Goal: Communication & Community: Ask a question

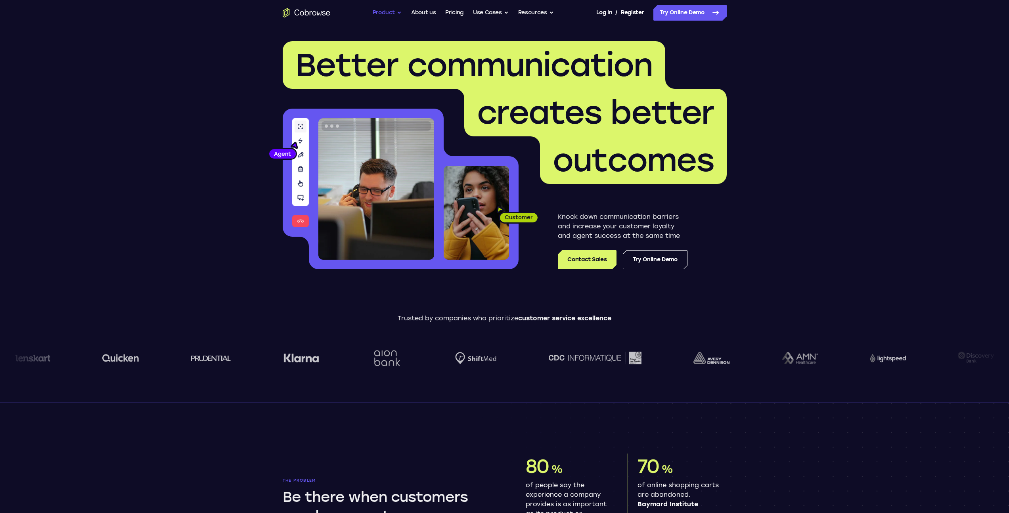
click at [396, 10] on button "Product" at bounding box center [387, 13] width 29 height 16
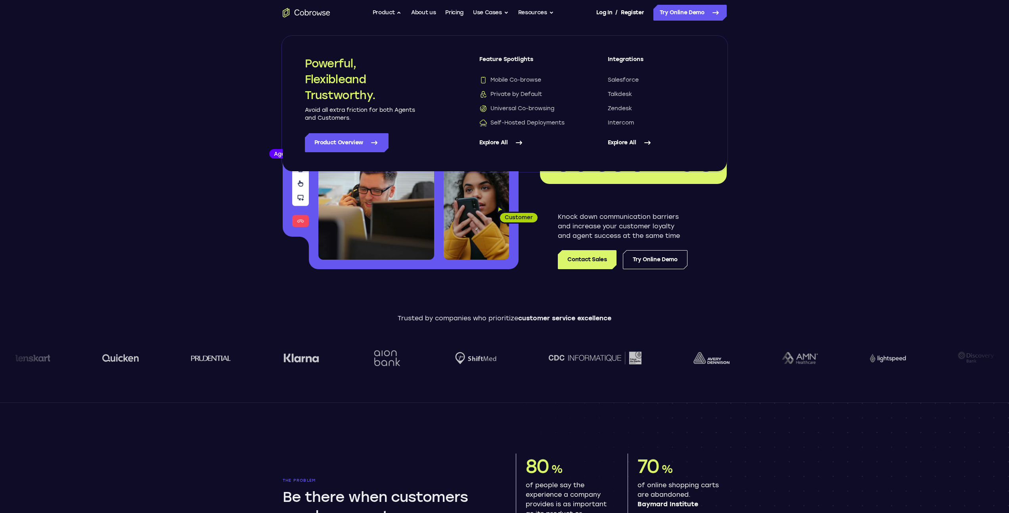
click at [252, 121] on header "Better communication creates better outcomes Customer Agent Agent Knock down co…" at bounding box center [504, 158] width 507 height 266
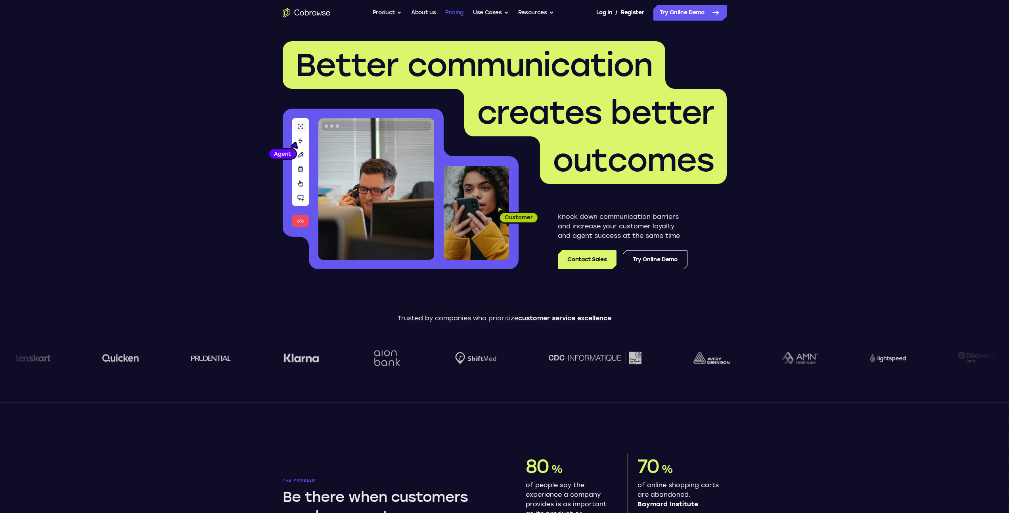
click at [459, 11] on link "Pricing" at bounding box center [454, 13] width 18 height 16
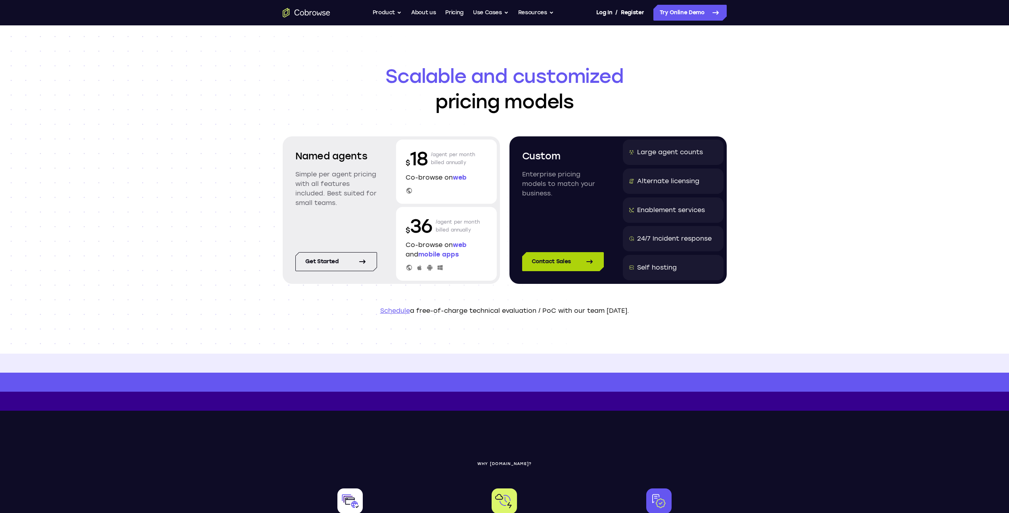
click at [555, 261] on link "Contact Sales" at bounding box center [563, 261] width 82 height 19
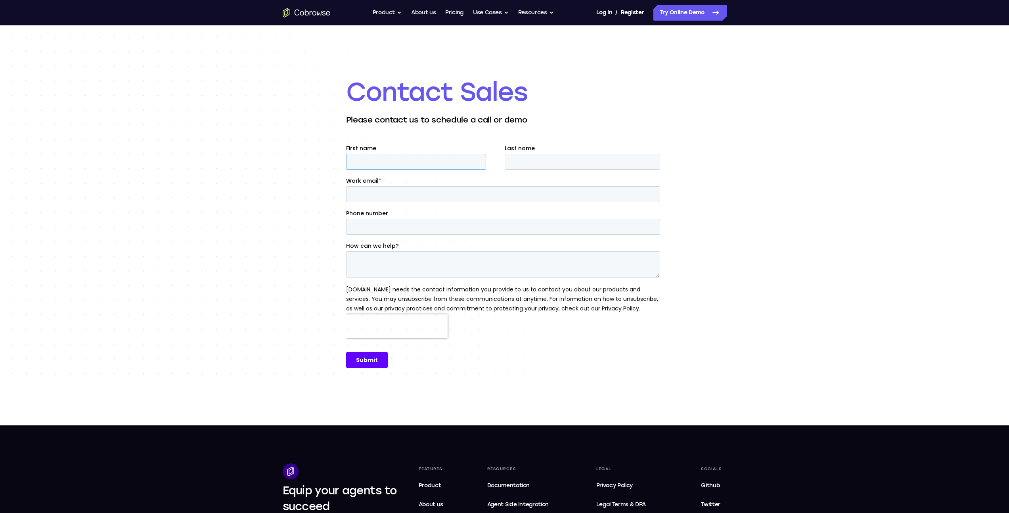
click at [428, 161] on input "First name" at bounding box center [416, 162] width 140 height 16
type input "Wen Ching"
type input "Chua"
type input "wenching.chua@modefair.com"
click at [399, 262] on textarea "How can we help?" at bounding box center [503, 264] width 314 height 26
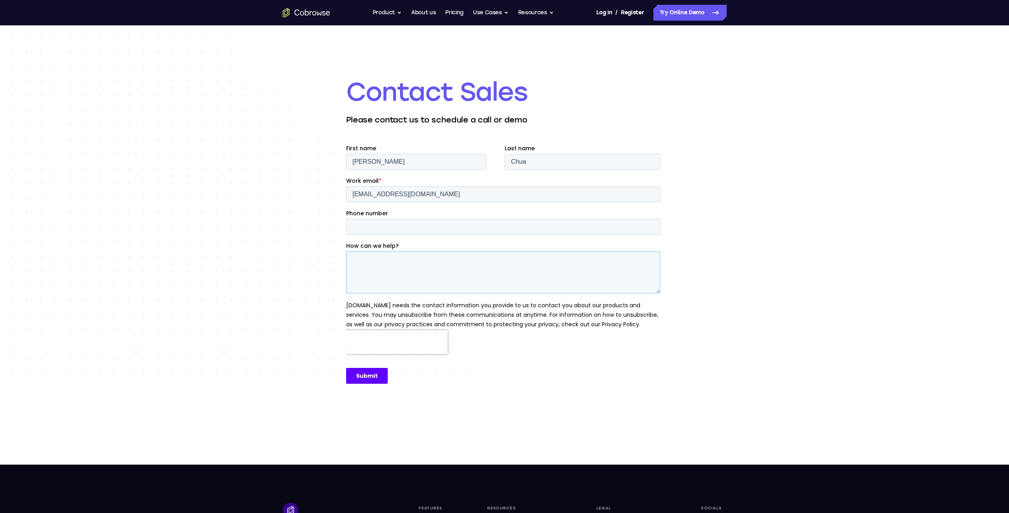
drag, startPoint x: 658, startPoint y: 277, endPoint x: 657, endPoint y: 316, distance: 39.2
click at [657, 293] on textarea "How can we help?" at bounding box center [503, 272] width 314 height 42
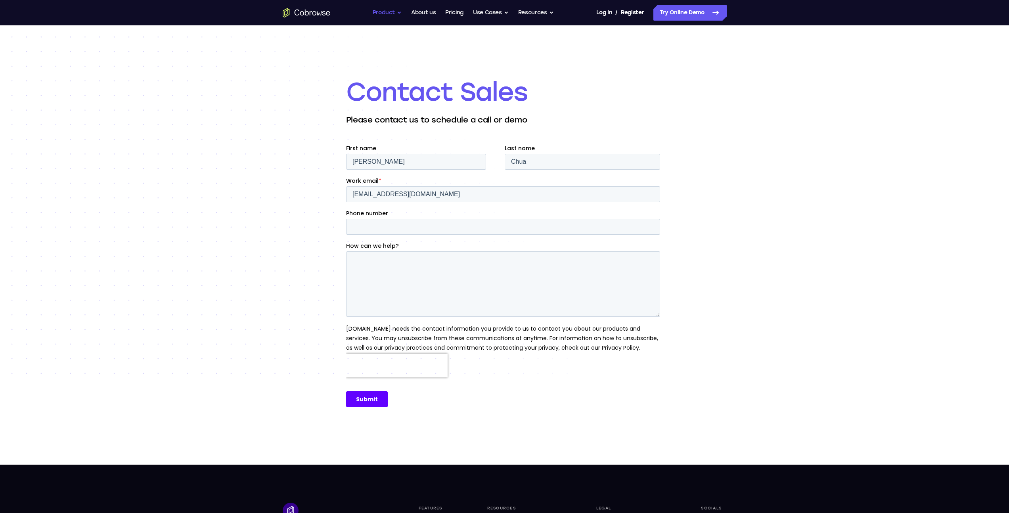
click at [398, 14] on button "Product" at bounding box center [387, 13] width 29 height 16
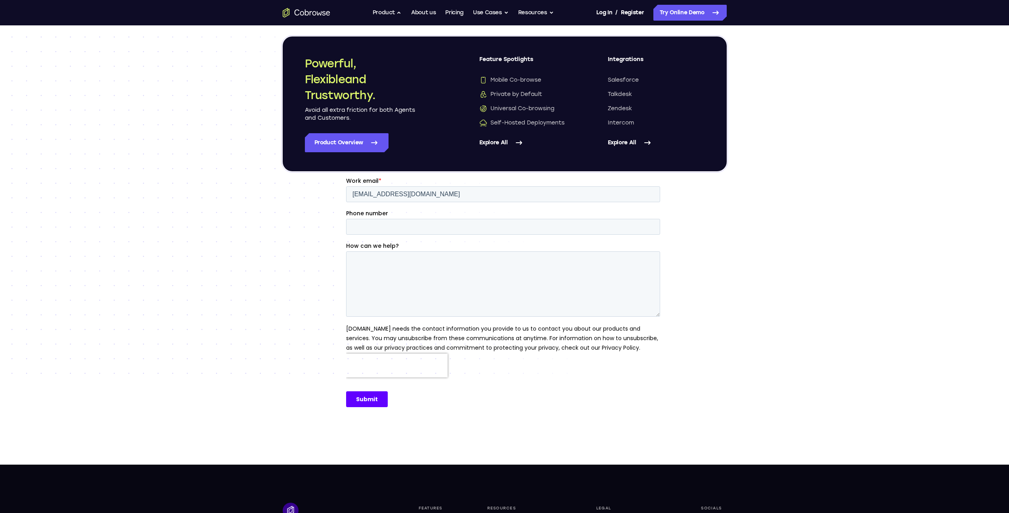
click at [832, 115] on div "Contact Sales Please contact us to schedule a call or demo" at bounding box center [504, 244] width 1009 height 439
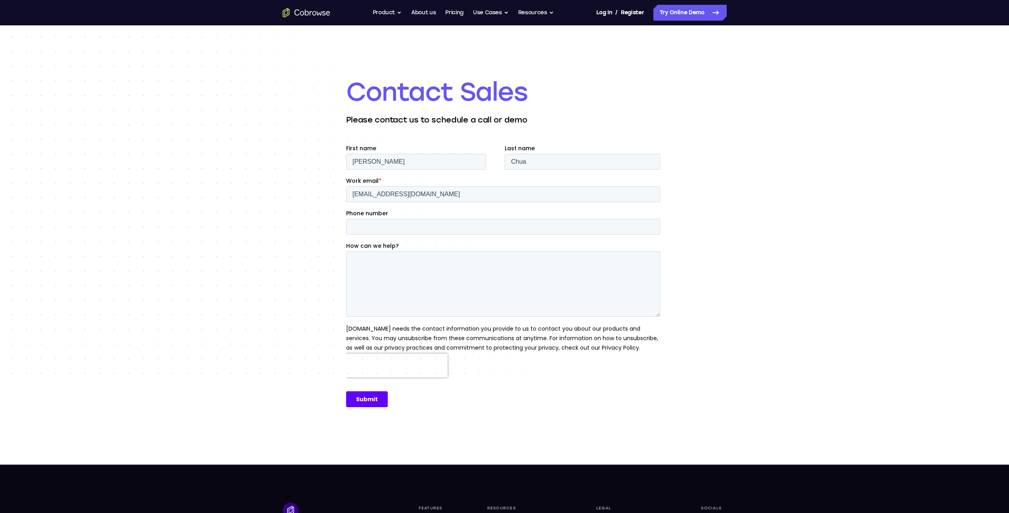
click at [473, 34] on div "Contact Sales Please contact us to schedule a call or demo" at bounding box center [504, 244] width 317 height 439
click at [397, 267] on textarea "How can we help?" at bounding box center [503, 283] width 314 height 65
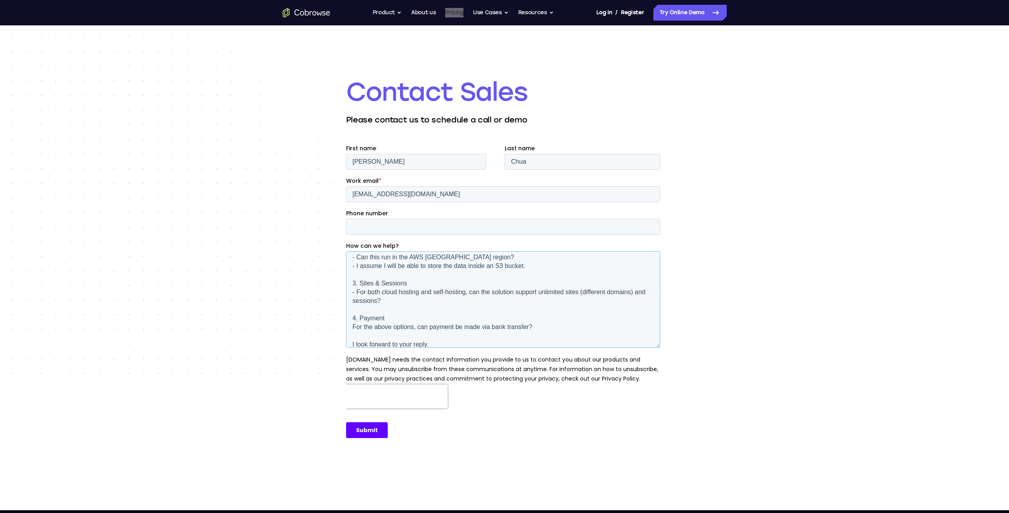
scroll to position [116, 0]
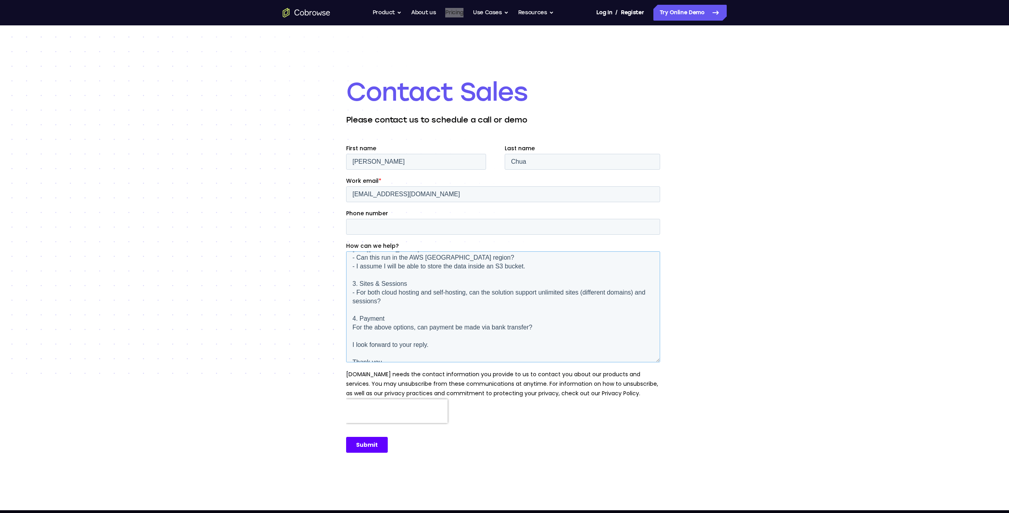
drag, startPoint x: 659, startPoint y: 315, endPoint x: 658, endPoint y: 361, distance: 45.6
click at [658, 361] on textarea "Dear Sales, I am interested in exploring your paid plans (around 7–10 agents). …" at bounding box center [503, 306] width 314 height 111
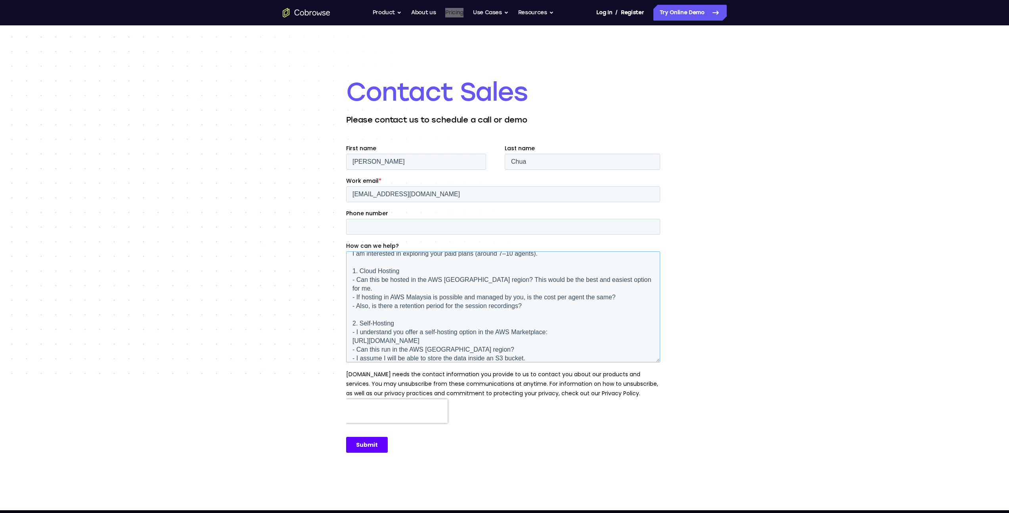
scroll to position [16, 0]
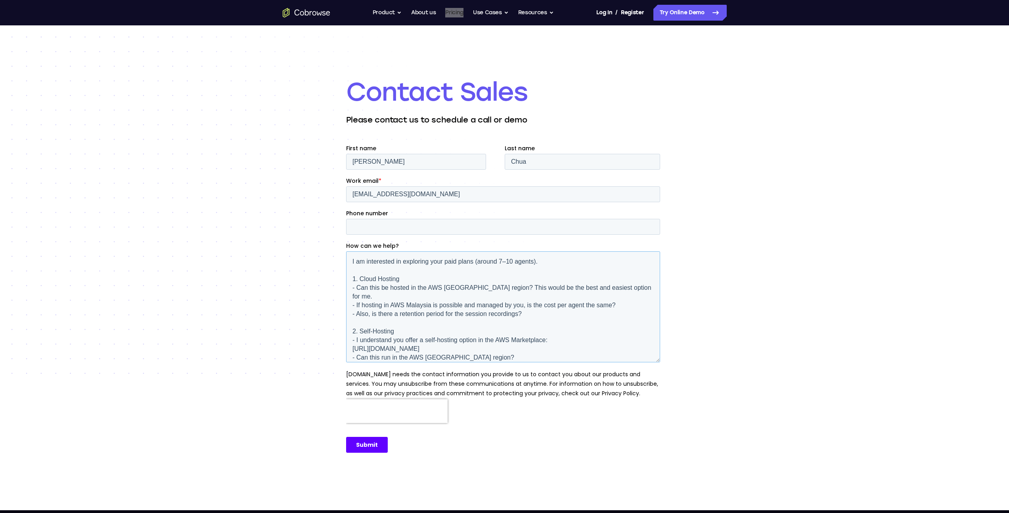
click at [409, 320] on textarea "Dear Sales, I am interested in exploring your paid plans (around 7–10 agents). …" at bounding box center [503, 306] width 314 height 111
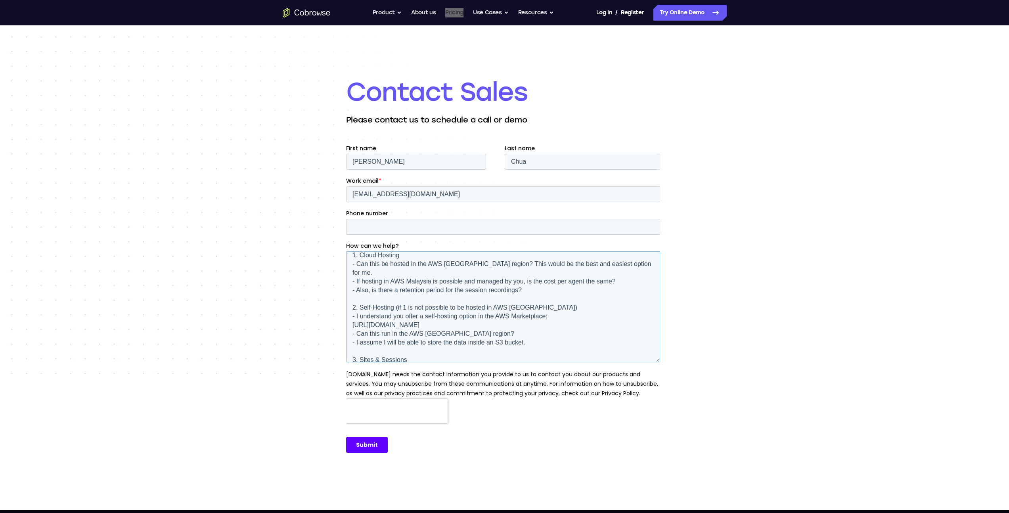
scroll to position [0, 0]
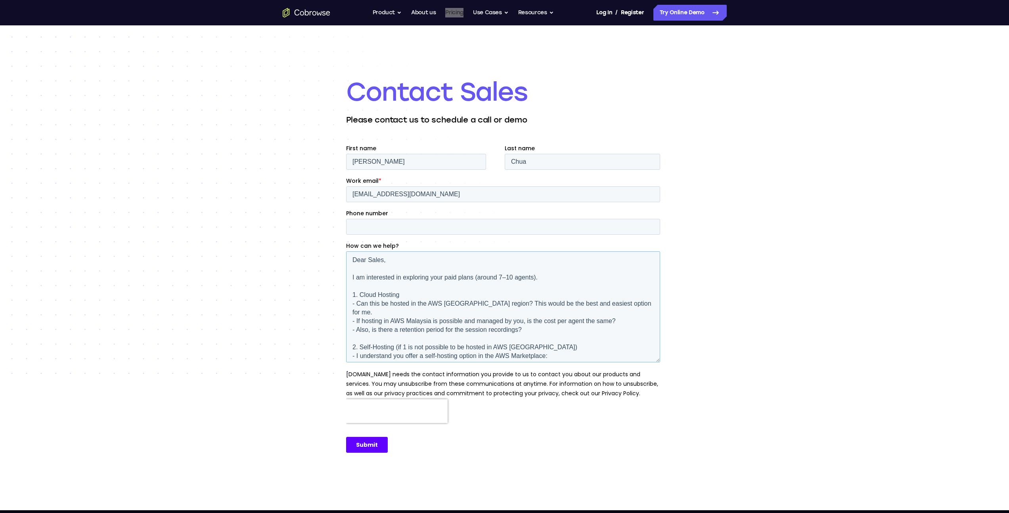
type textarea "Dear Sales, I am interested in exploring your paid plans (around 7–10 agents). …"
click at [367, 446] on input "Submit" at bounding box center [367, 445] width 42 height 16
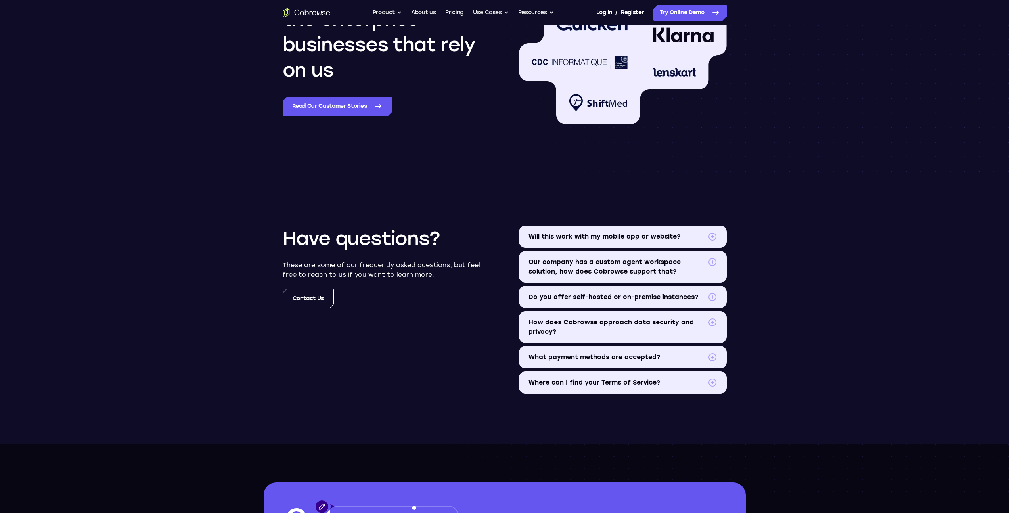
scroll to position [780, 0]
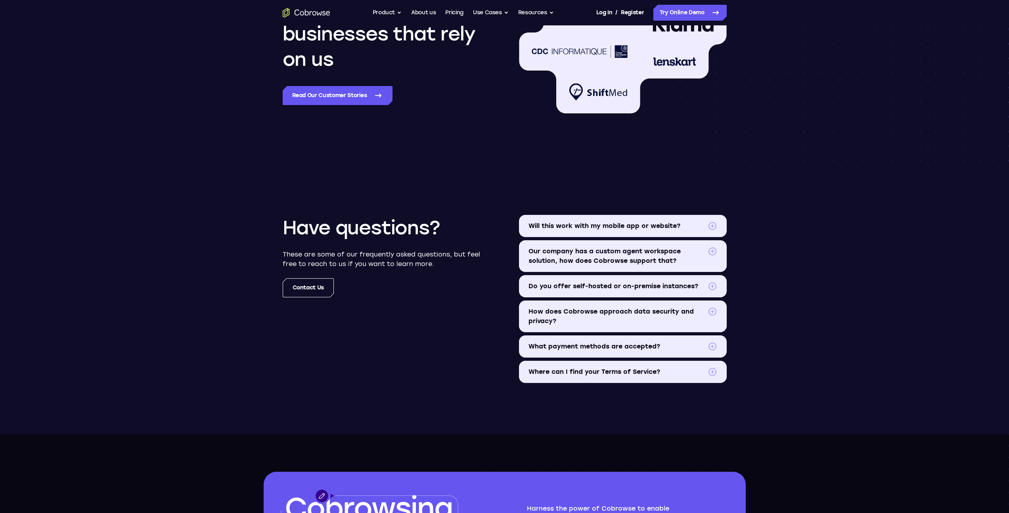
click at [582, 294] on summary "Do you offer self-hosted or on-premise instances?" at bounding box center [623, 286] width 208 height 22
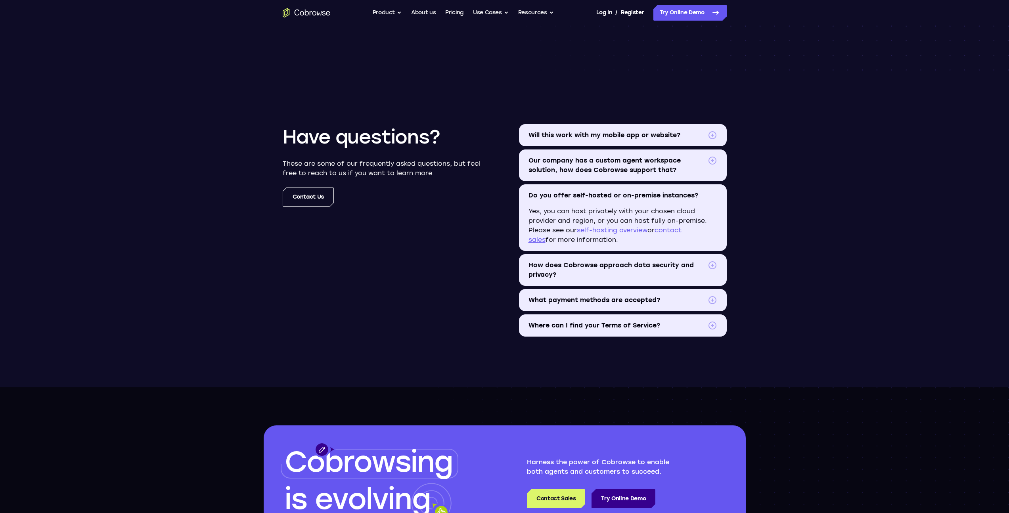
scroll to position [893, 0]
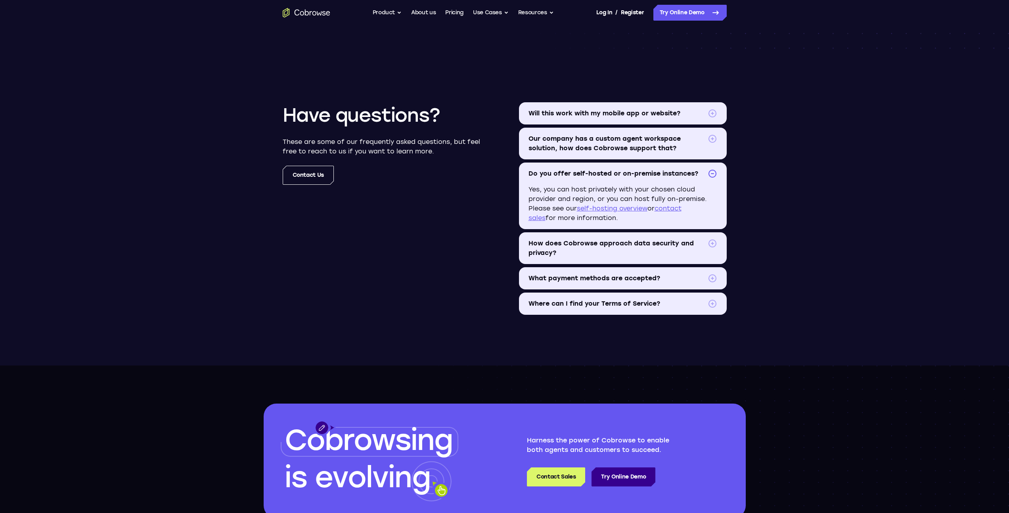
click at [555, 253] on span "How does Cobrowse approach data security and privacy?" at bounding box center [616, 248] width 176 height 19
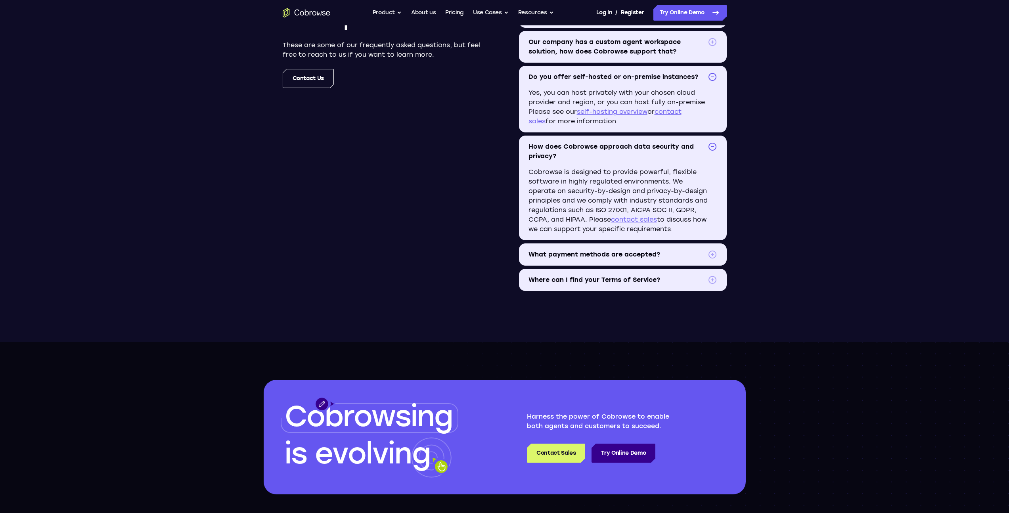
scroll to position [995, 0]
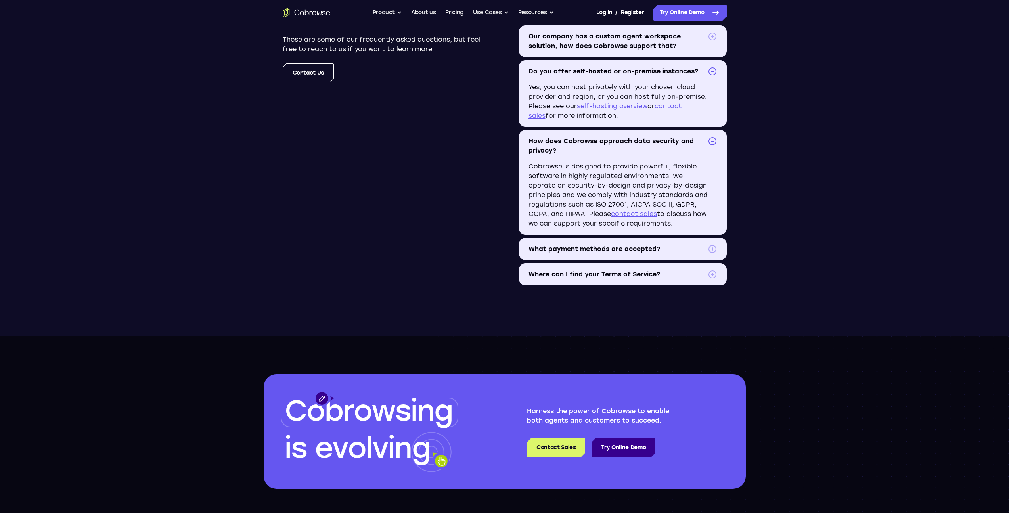
click at [553, 251] on span "What payment methods are accepted?" at bounding box center [616, 249] width 176 height 10
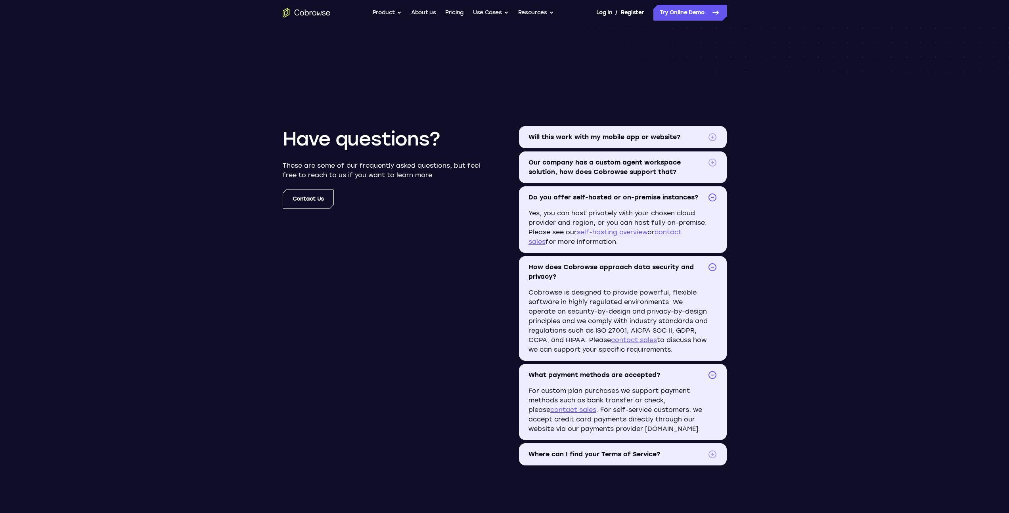
scroll to position [749, 0]
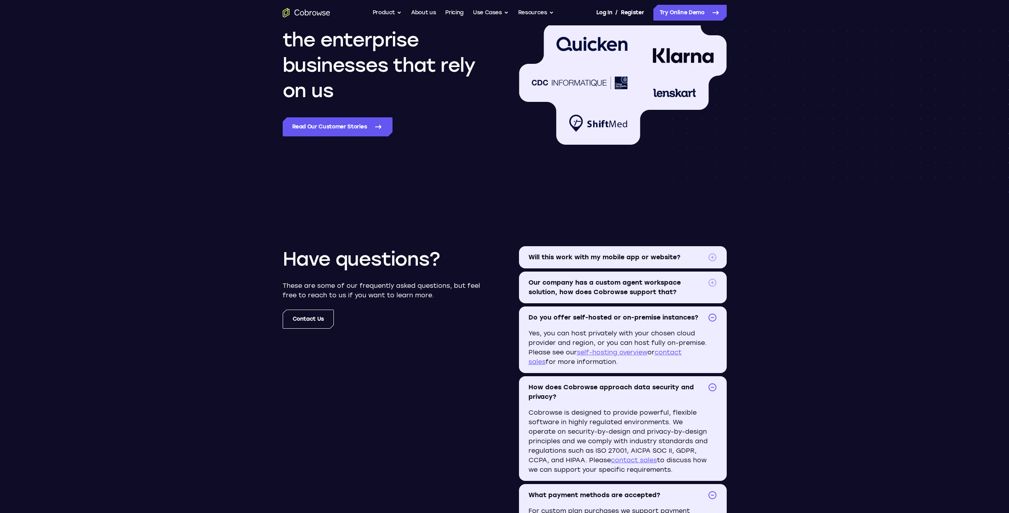
click at [319, 15] on icon "Go to the home page" at bounding box center [307, 13] width 48 height 10
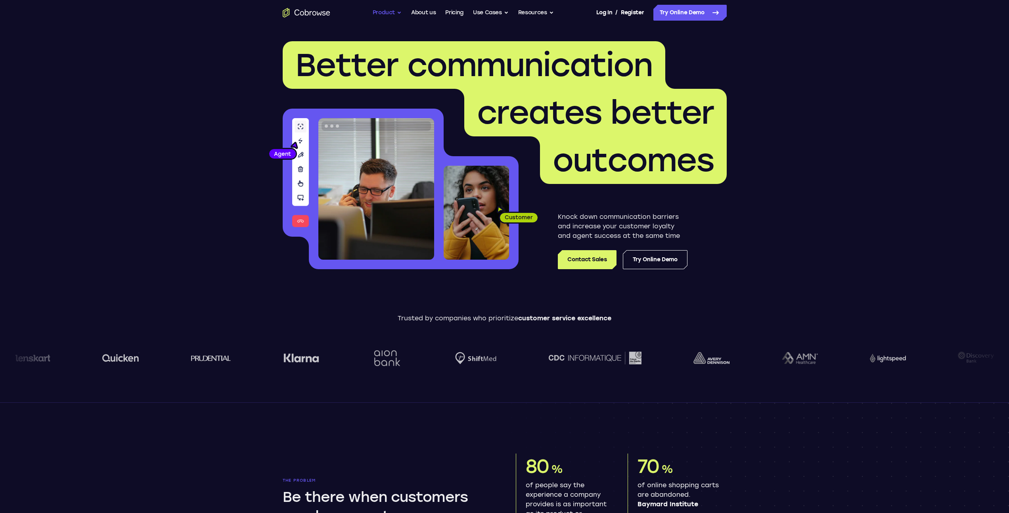
click at [396, 7] on button "Product" at bounding box center [387, 13] width 29 height 16
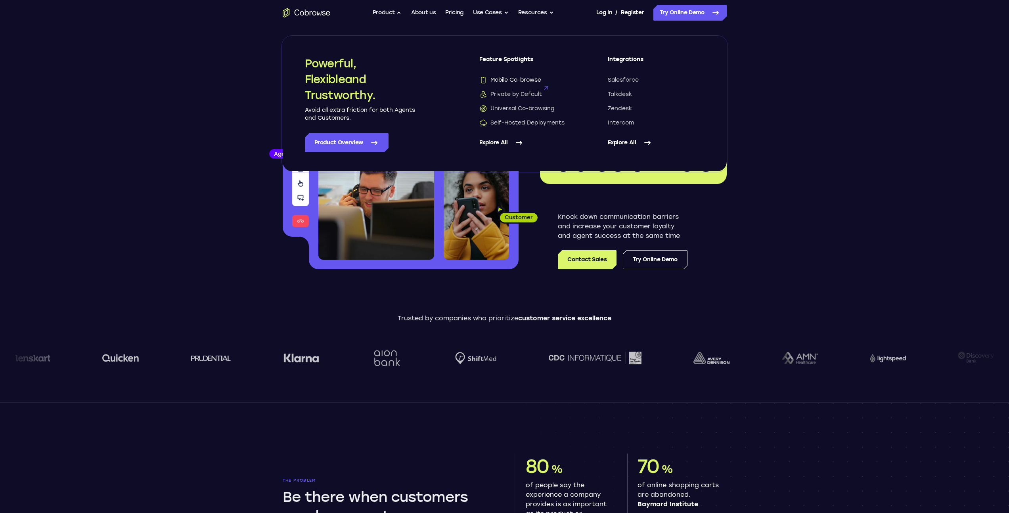
click at [522, 80] on span "Mobile Co-browse" at bounding box center [510, 80] width 62 height 8
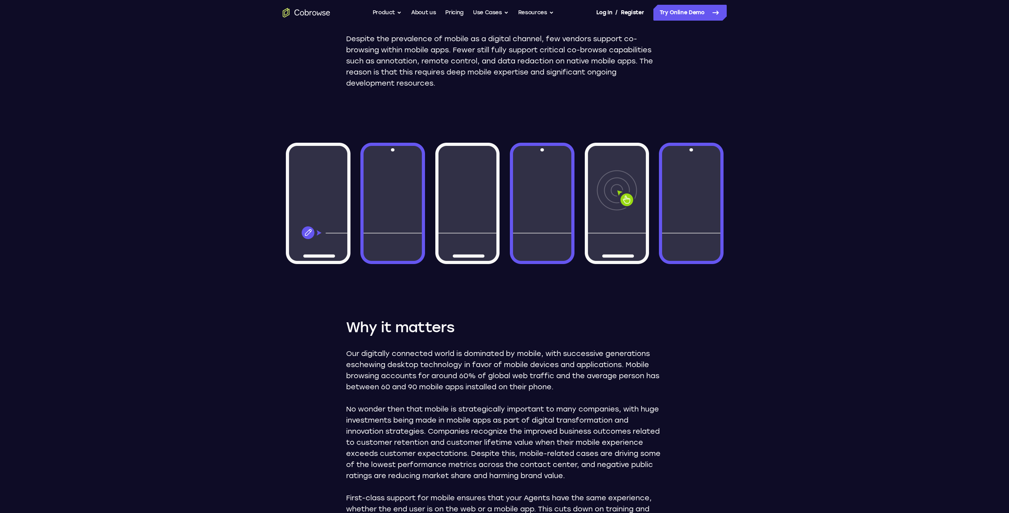
scroll to position [92, 0]
